Goal: Information Seeking & Learning: Learn about a topic

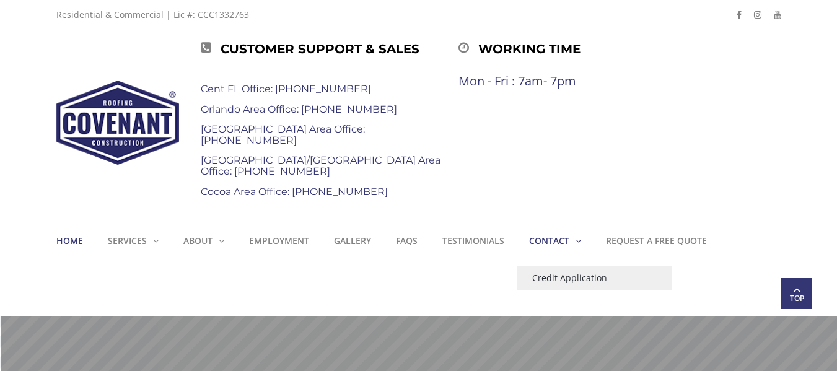
click at [552, 239] on strong "Contact" at bounding box center [549, 241] width 40 height 12
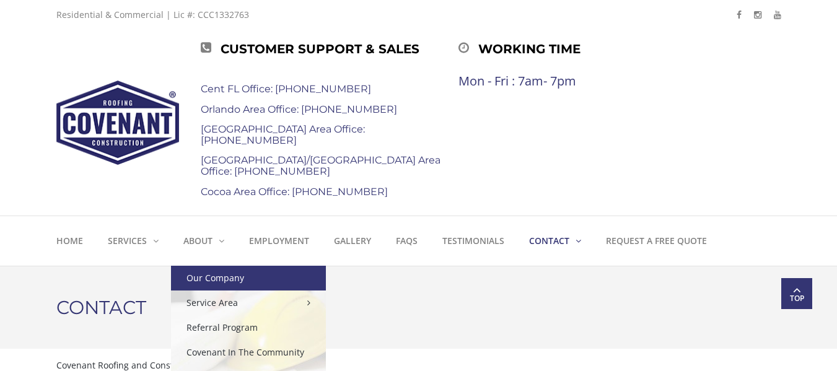
click at [222, 279] on link "Our Company" at bounding box center [248, 278] width 155 height 25
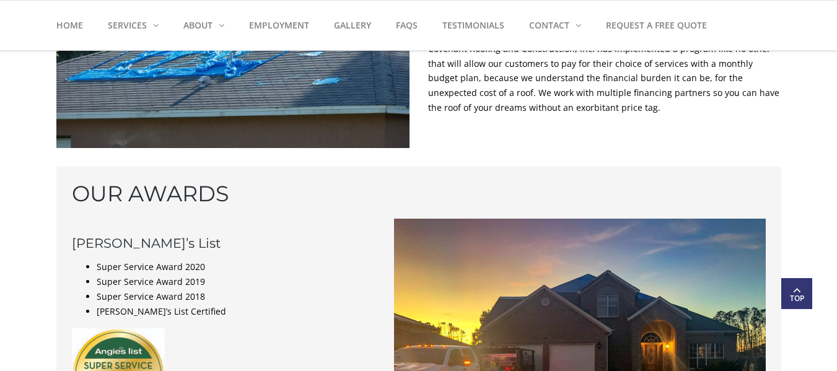
scroll to position [867, 0]
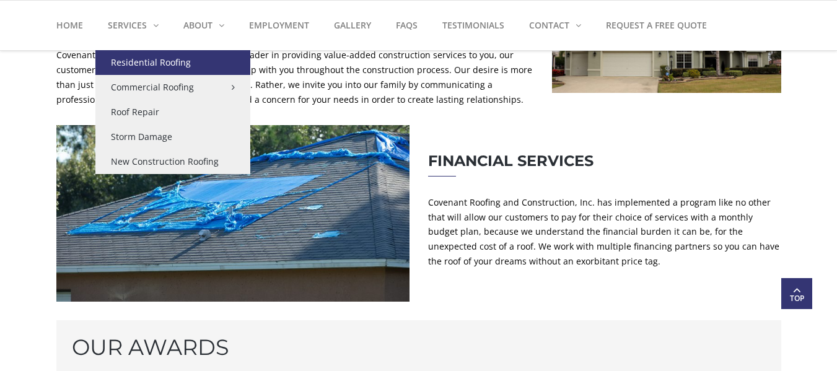
click at [152, 64] on link "Residential Roofing" at bounding box center [172, 62] width 155 height 25
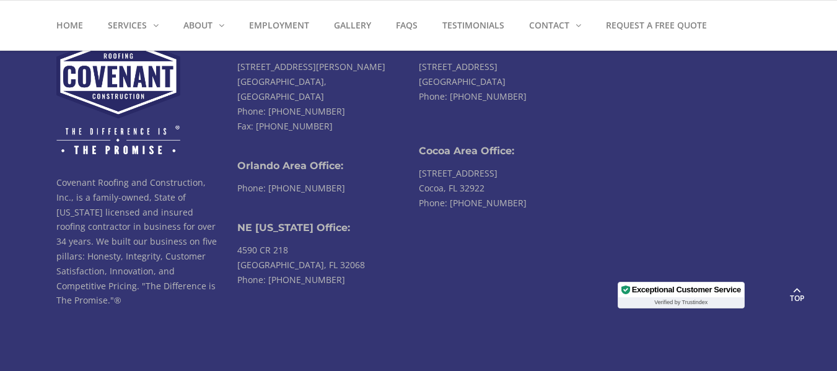
scroll to position [2955, 0]
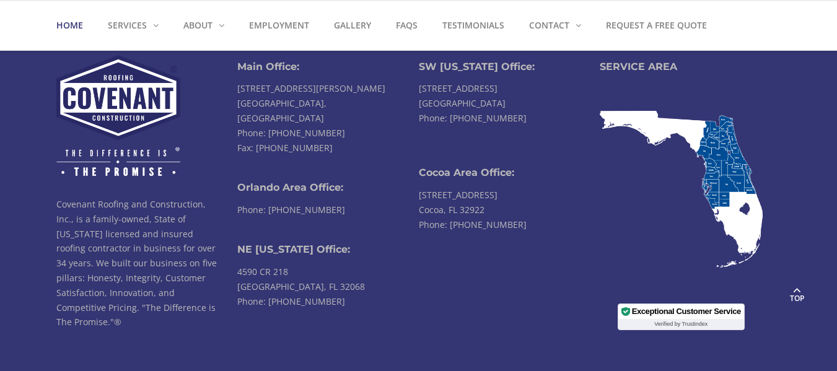
click at [66, 25] on strong "Home" at bounding box center [69, 25] width 27 height 12
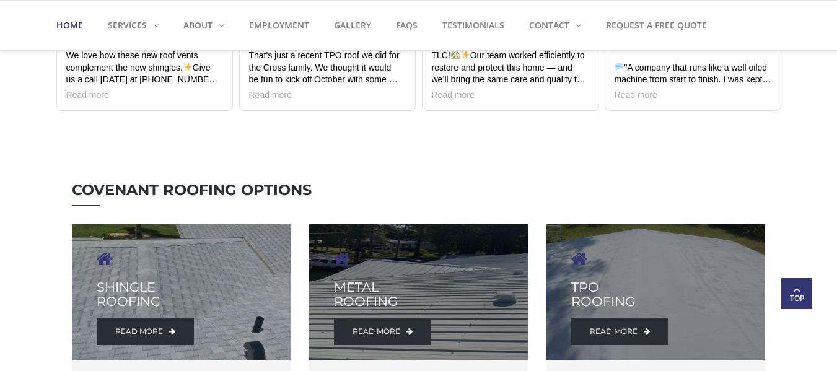
scroll to position [1734, 0]
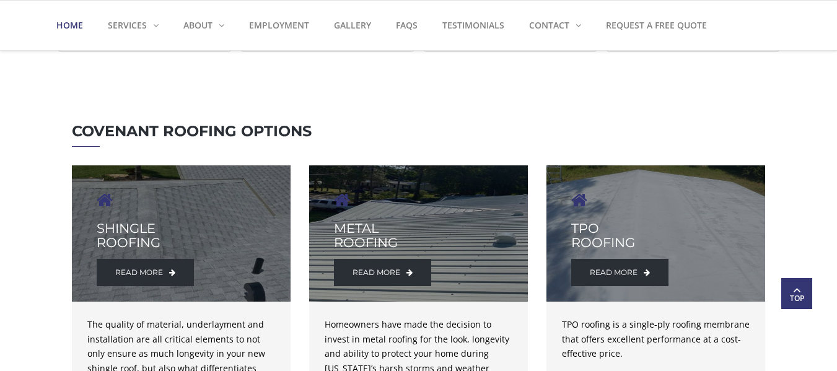
click at [199, 230] on h3 "SHINGLE ROOFING" at bounding box center [181, 235] width 169 height 28
click at [172, 273] on icon at bounding box center [172, 272] width 6 height 7
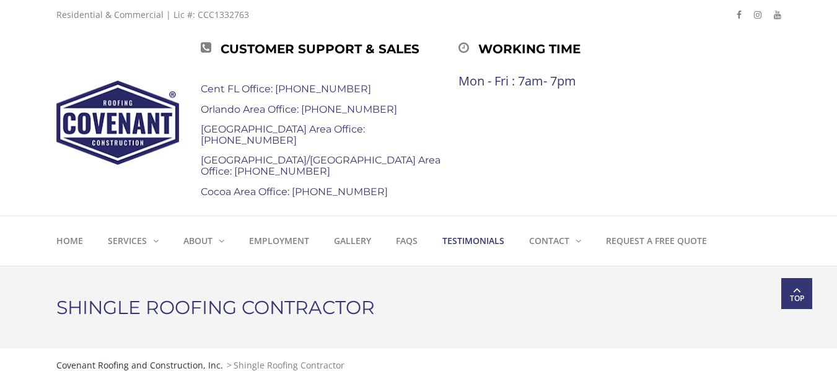
click at [481, 241] on strong "Testimonials" at bounding box center [473, 241] width 62 height 12
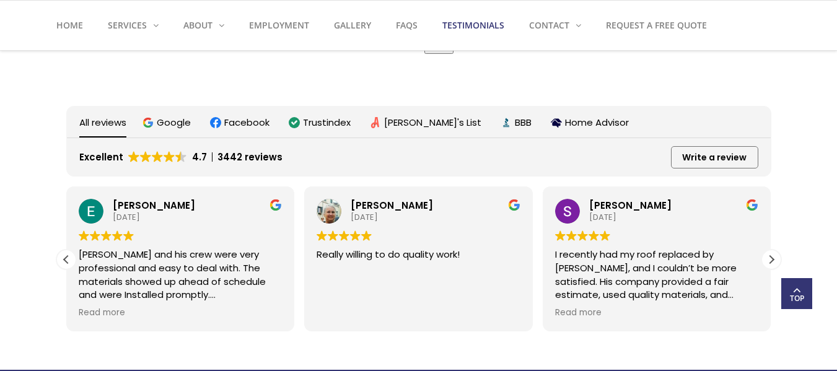
scroll to position [1487, 0]
